Goal: Task Accomplishment & Management: Complete application form

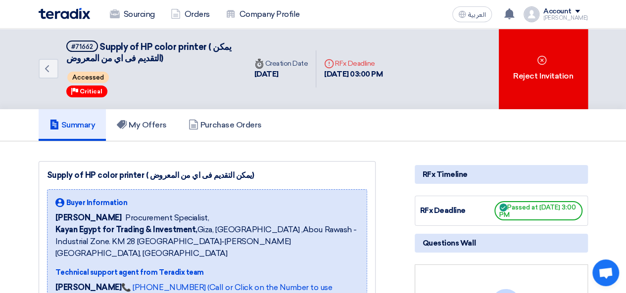
click at [534, 219] on span "Passed at [DATE] 3:00 PM" at bounding box center [538, 210] width 88 height 19
click at [426, 250] on h5 "Questions Wall" at bounding box center [501, 243] width 173 height 19
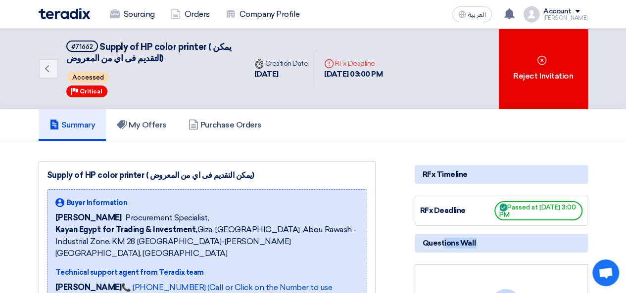
click at [426, 250] on h5 "Questions Wall" at bounding box center [501, 243] width 173 height 19
click at [125, 218] on span "Procurement Specialist," at bounding box center [167, 218] width 84 height 12
click at [126, 14] on link "Sourcing" at bounding box center [132, 14] width 61 height 22
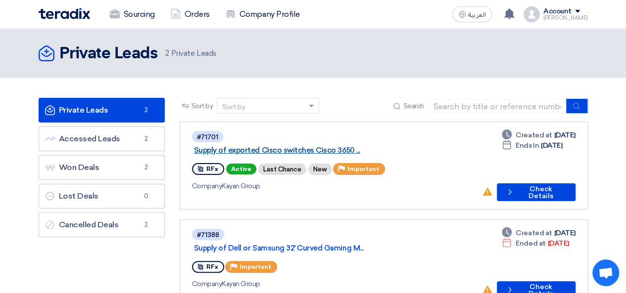
click at [330, 146] on link "Supply of exported Cisco switches Cisco 3650 ..." at bounding box center [317, 150] width 247 height 9
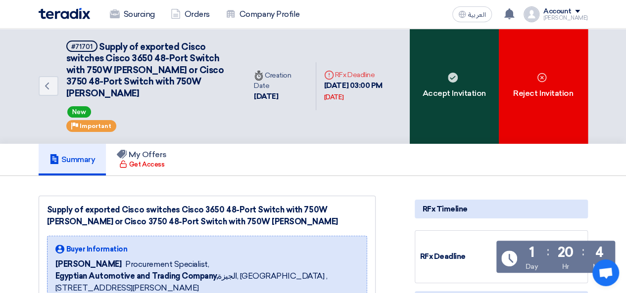
click at [446, 99] on div "Accept Invitation" at bounding box center [454, 86] width 89 height 115
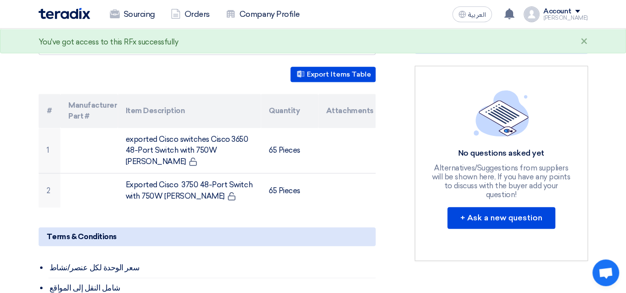
scroll to position [513, 0]
